Goal: Task Accomplishment & Management: Manage account settings

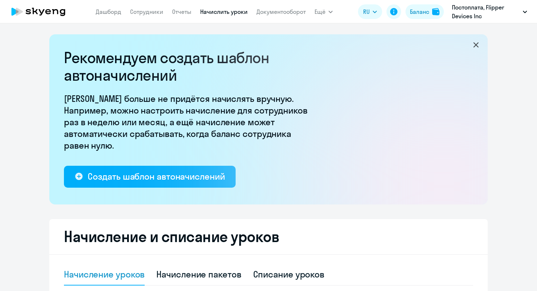
select select "10"
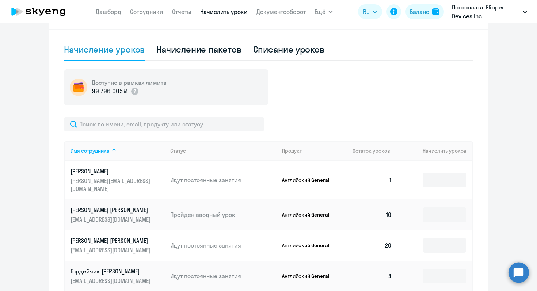
scroll to position [280, 0]
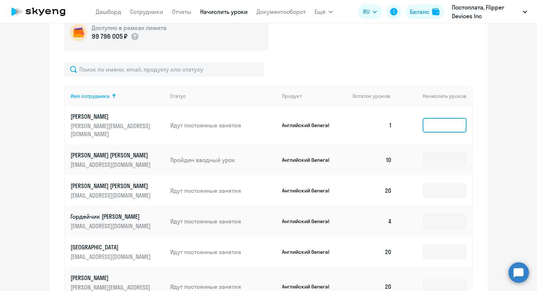
click at [445, 120] on input at bounding box center [444, 125] width 44 height 15
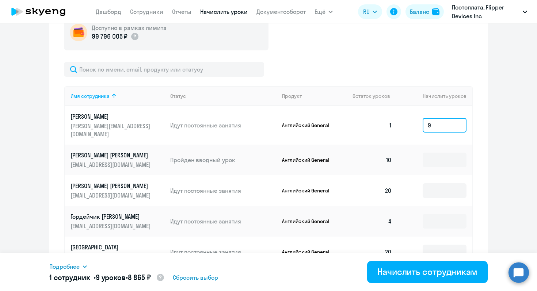
type input "9"
type input "1"
type input "8"
type input "9"
click at [425, 206] on td at bounding box center [435, 221] width 74 height 31
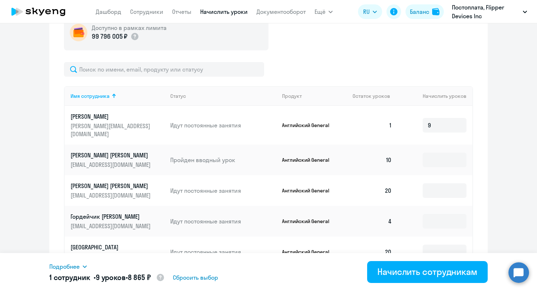
click at [427, 206] on td at bounding box center [435, 221] width 74 height 31
click at [430, 214] on input at bounding box center [444, 221] width 44 height 15
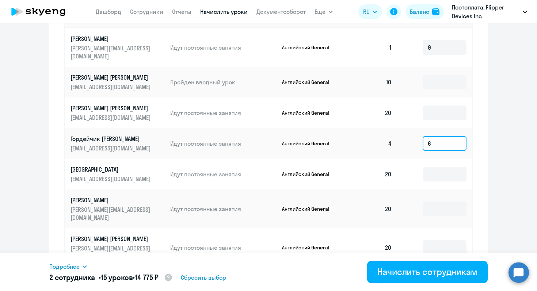
scroll to position [381, 0]
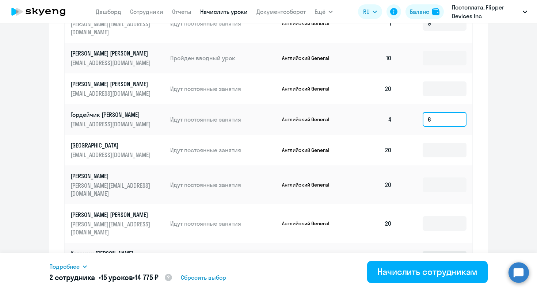
type input "6"
click at [438, 251] on input at bounding box center [444, 258] width 44 height 15
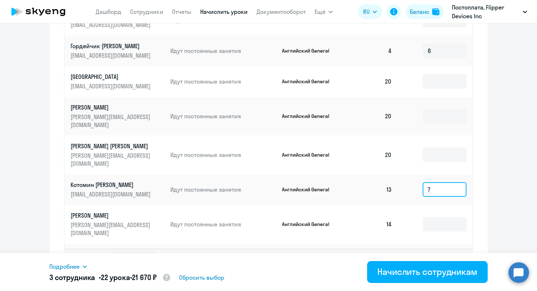
scroll to position [463, 0]
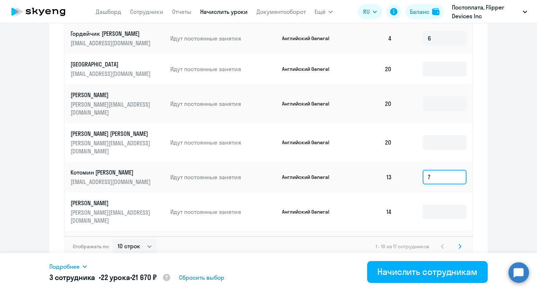
type input "7"
click at [444, 193] on td at bounding box center [435, 211] width 74 height 39
click at [444, 204] on input at bounding box center [444, 211] width 44 height 15
type input "6"
click at [458, 242] on svg-icon at bounding box center [459, 246] width 9 height 9
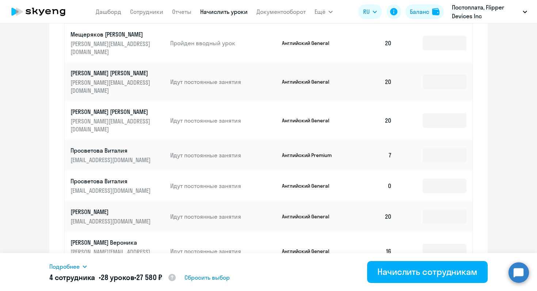
scroll to position [361, 0]
click at [443, 148] on input at bounding box center [444, 155] width 44 height 15
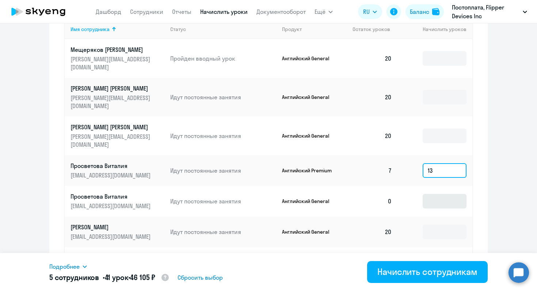
scroll to position [343, 0]
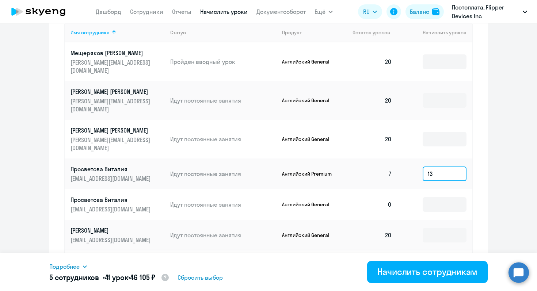
type input "13"
click at [449, 262] on input at bounding box center [444, 269] width 44 height 15
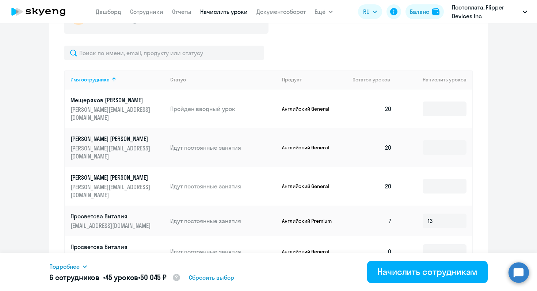
scroll to position [294, 0]
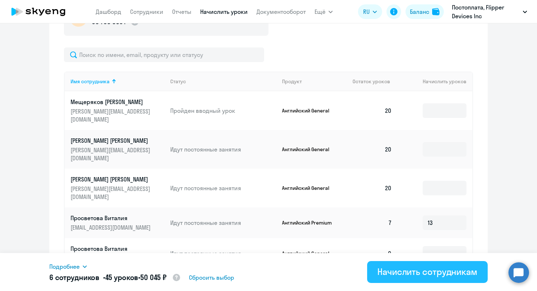
type input "4"
click at [432, 270] on div "Начислить сотрудникам" at bounding box center [427, 272] width 100 height 12
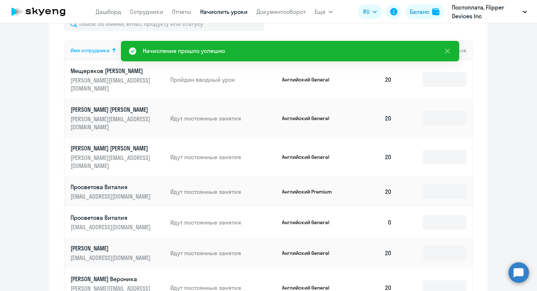
scroll to position [281, 0]
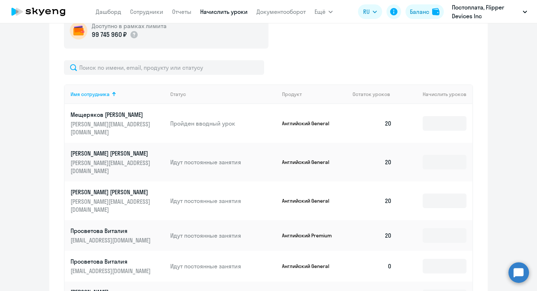
click at [114, 111] on p "[PERSON_NAME]" at bounding box center [111, 115] width 82 height 8
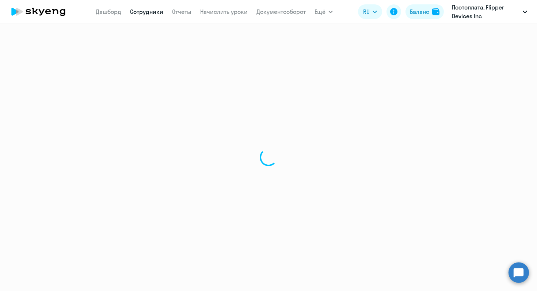
select select "english"
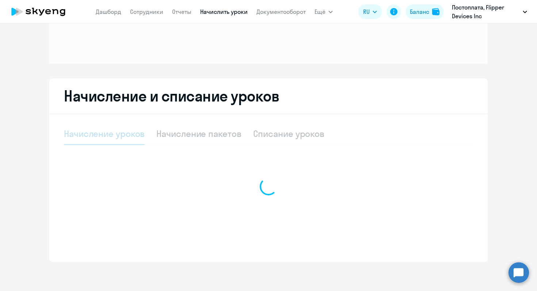
scroll to position [76, 0]
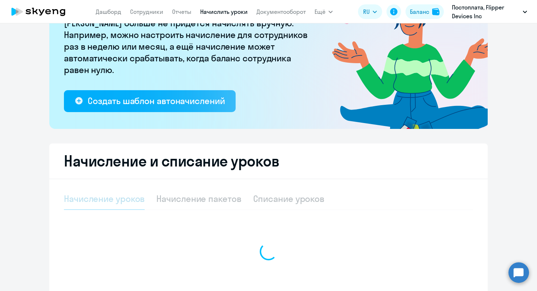
select select "10"
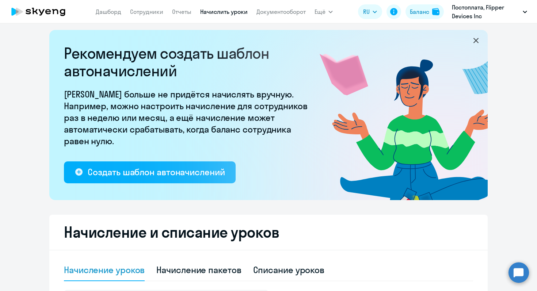
scroll to position [0, 0]
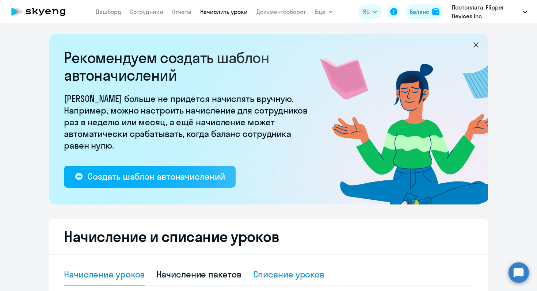
click at [267, 270] on div "Списание уроков" at bounding box center [289, 274] width 72 height 12
select select "10"
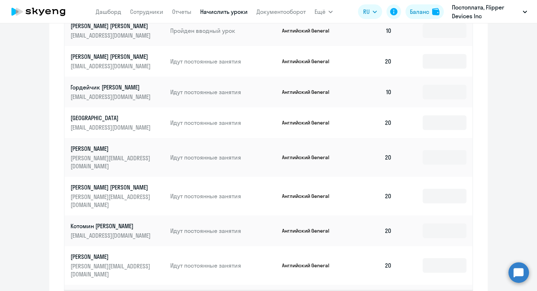
scroll to position [415, 0]
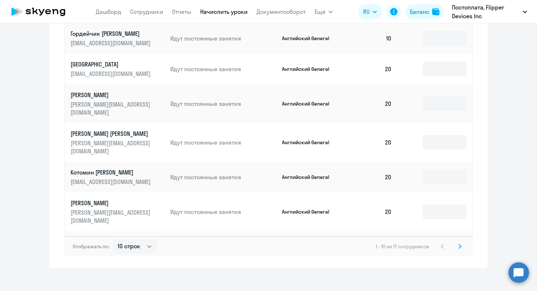
click at [458, 244] on icon at bounding box center [459, 246] width 3 height 5
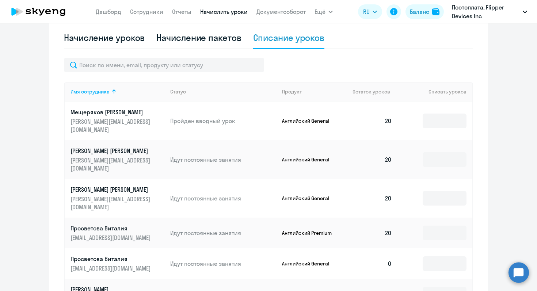
scroll to position [236, 0]
click at [446, 119] on input at bounding box center [444, 121] width 44 height 15
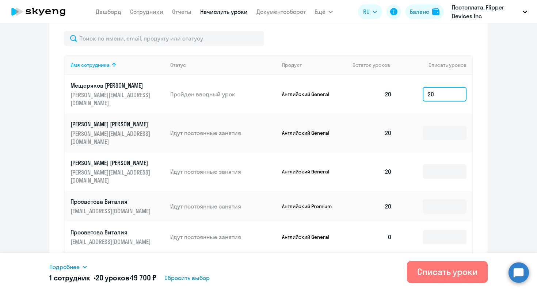
scroll to position [273, 0]
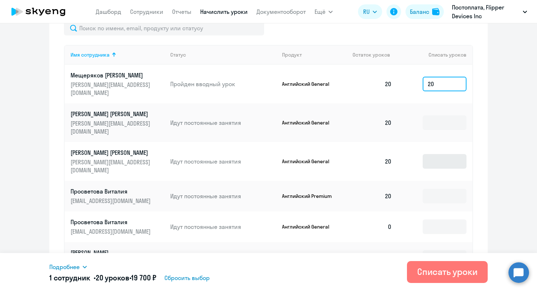
type input "20"
click at [444, 154] on input at bounding box center [444, 161] width 44 height 15
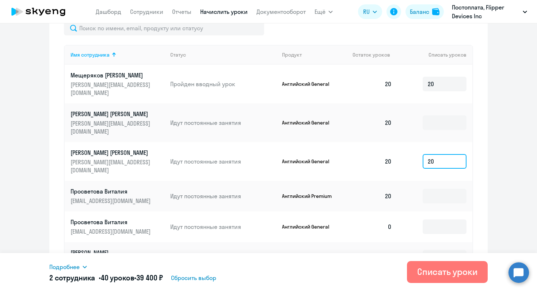
type input "2"
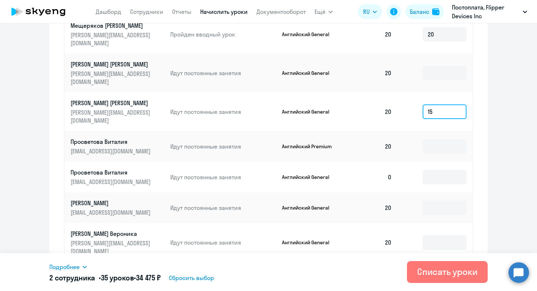
type input "15"
click at [440, 268] on svg-icon at bounding box center [442, 272] width 9 height 9
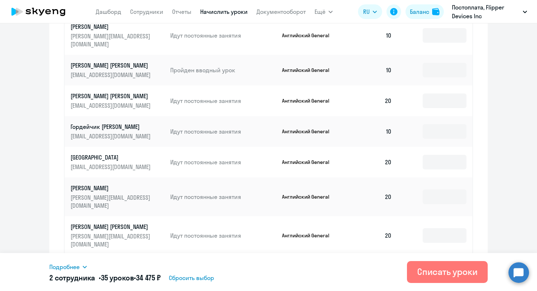
scroll to position [323, 0]
click at [444, 189] on input at bounding box center [444, 196] width 44 height 15
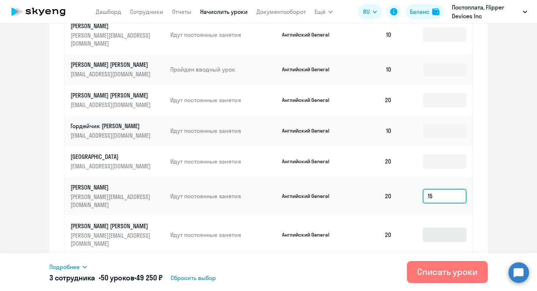
type input "15"
click at [447, 227] on input at bounding box center [444, 234] width 44 height 15
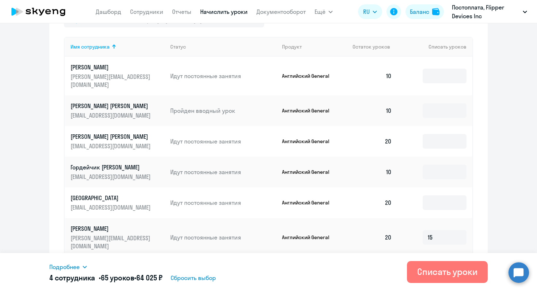
scroll to position [279, 0]
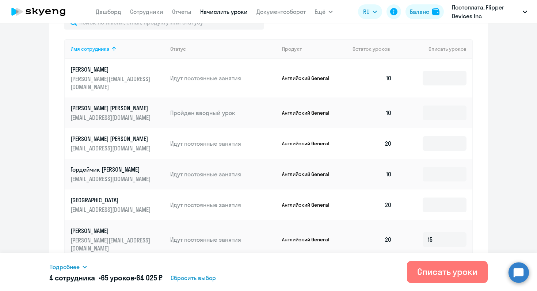
type input "15"
click at [443, 144] on td at bounding box center [435, 143] width 74 height 31
click at [437, 136] on input at bounding box center [444, 143] width 44 height 15
type input "15"
click at [438, 105] on input at bounding box center [444, 112] width 44 height 15
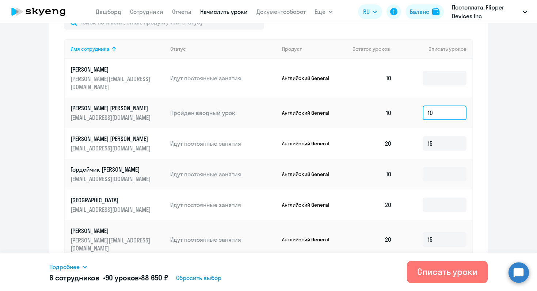
type input "1"
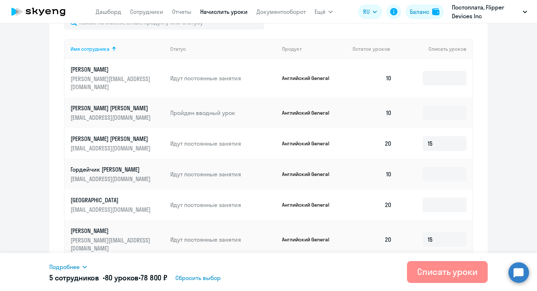
click at [460, 263] on button "Списать уроки" at bounding box center [447, 272] width 81 height 22
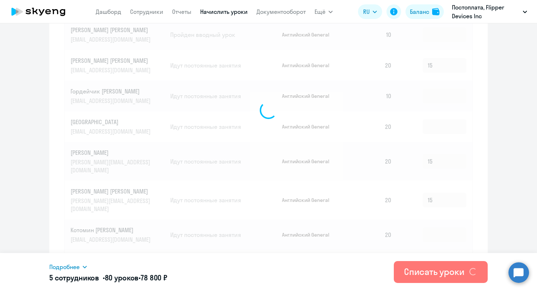
scroll to position [358, 0]
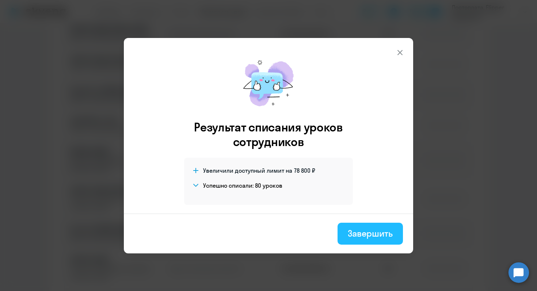
click at [368, 230] on div "Завершить" at bounding box center [370, 233] width 45 height 12
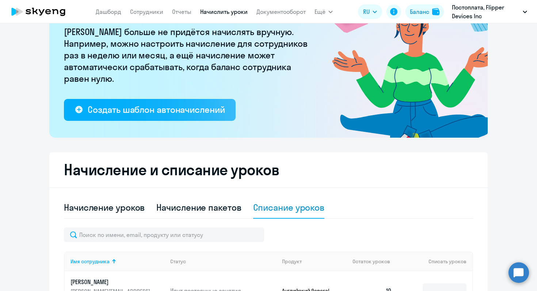
scroll to position [111, 0]
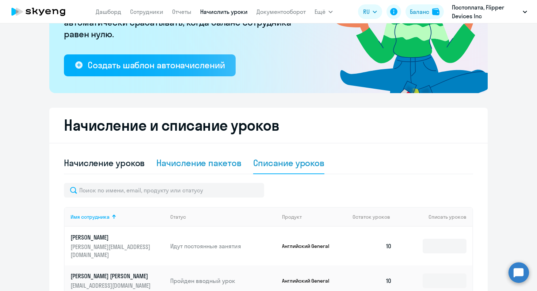
click at [219, 166] on div "Начисление пакетов" at bounding box center [198, 163] width 85 height 12
select select "10"
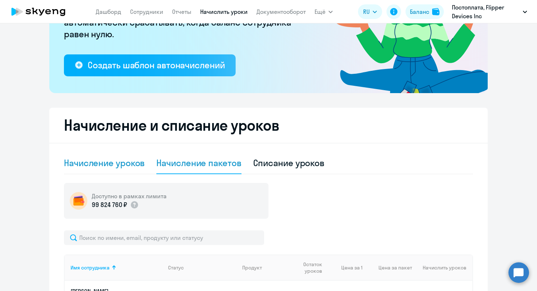
click at [115, 168] on div "Начисление уроков" at bounding box center [104, 163] width 81 height 12
select select "10"
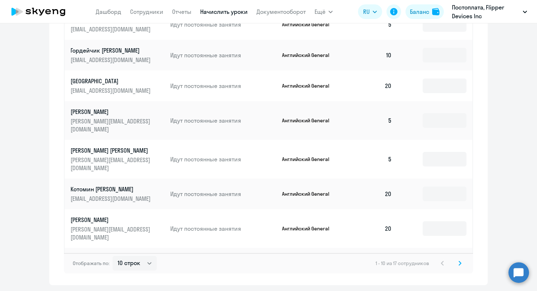
scroll to position [463, 0]
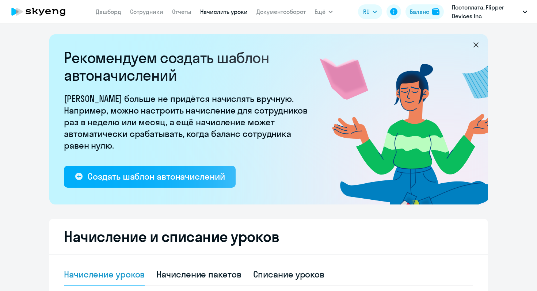
select select "10"
click at [148, 15] on link "Сотрудники" at bounding box center [146, 11] width 33 height 7
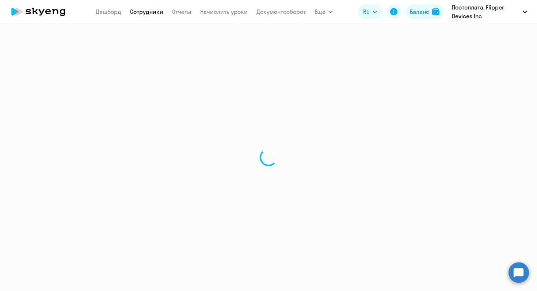
select select "30"
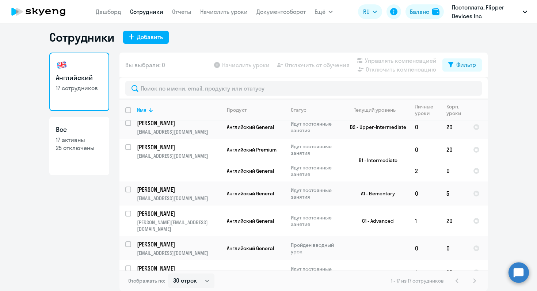
scroll to position [22, 0]
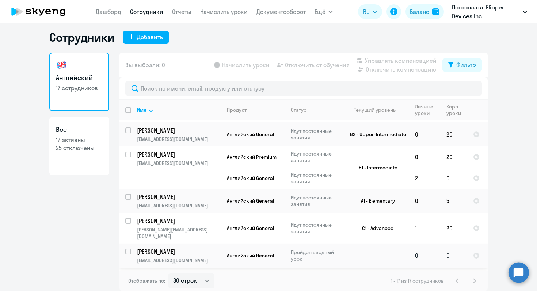
click at [129, 249] on input "select row 13884187" at bounding box center [132, 256] width 15 height 15
checkbox input "true"
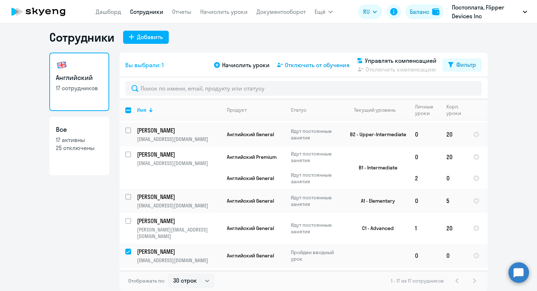
click at [315, 63] on span "Отключить от обучения" at bounding box center [317, 65] width 65 height 9
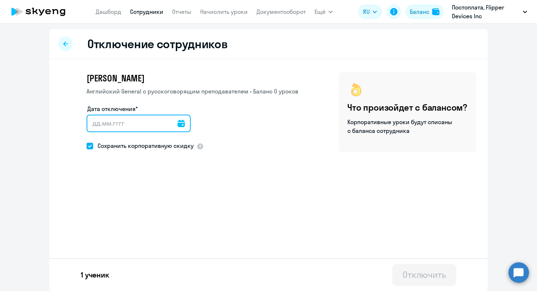
click at [140, 123] on input "Дата отключения*" at bounding box center [139, 124] width 104 height 18
click at [141, 149] on span "Сохранить корпоративную скидку" at bounding box center [143, 145] width 100 height 9
click at [87, 146] on input "Сохранить корпоративную скидку" at bounding box center [86, 146] width 0 height 0
checkbox input "false"
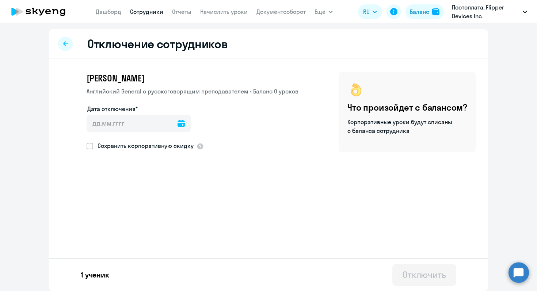
click at [177, 129] on div at bounding box center [180, 124] width 7 height 18
click at [177, 125] on icon at bounding box center [180, 123] width 7 height 7
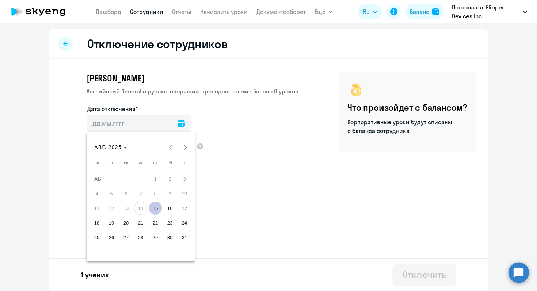
click at [159, 207] on span "15" at bounding box center [155, 208] width 13 height 13
type input "[DATE]"
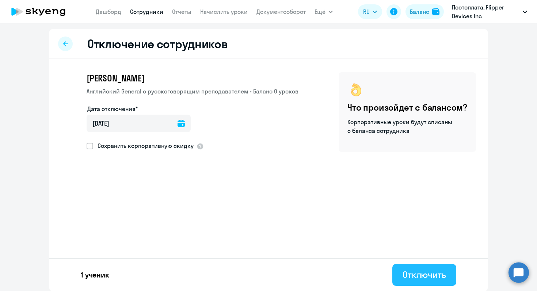
click at [429, 267] on button "Отключить" at bounding box center [424, 275] width 64 height 22
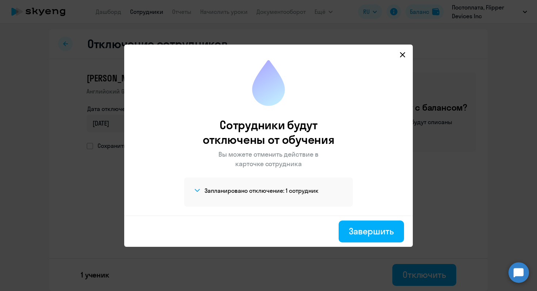
click at [401, 55] on icon at bounding box center [402, 55] width 6 height 6
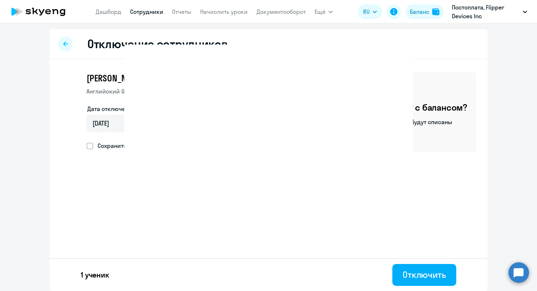
select select "30"
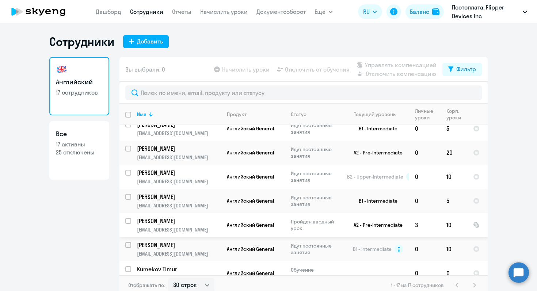
scroll to position [4, 0]
